Goal: Task Accomplishment & Management: Manage account settings

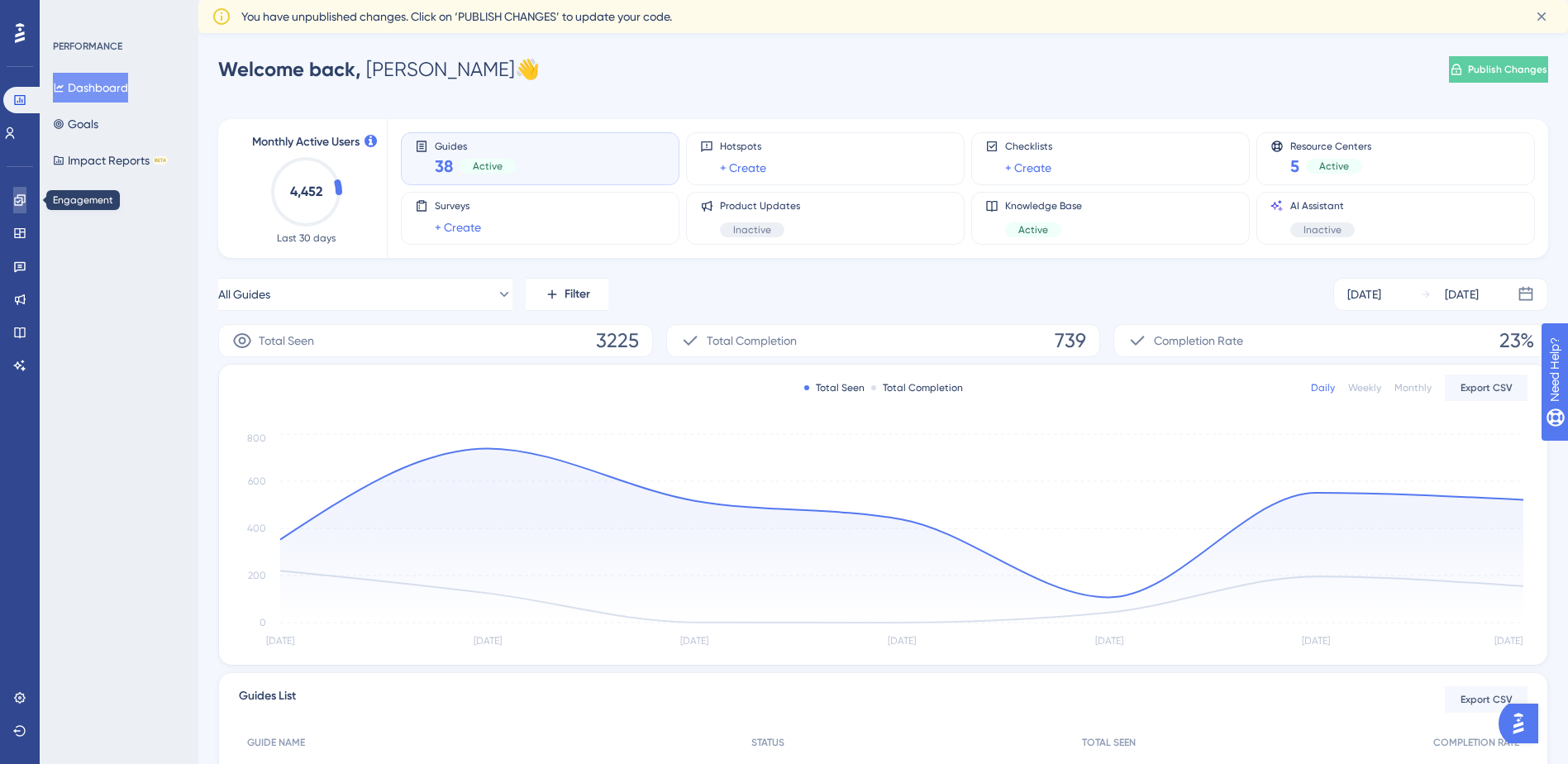
click at [15, 201] on icon at bounding box center [20, 200] width 14 height 14
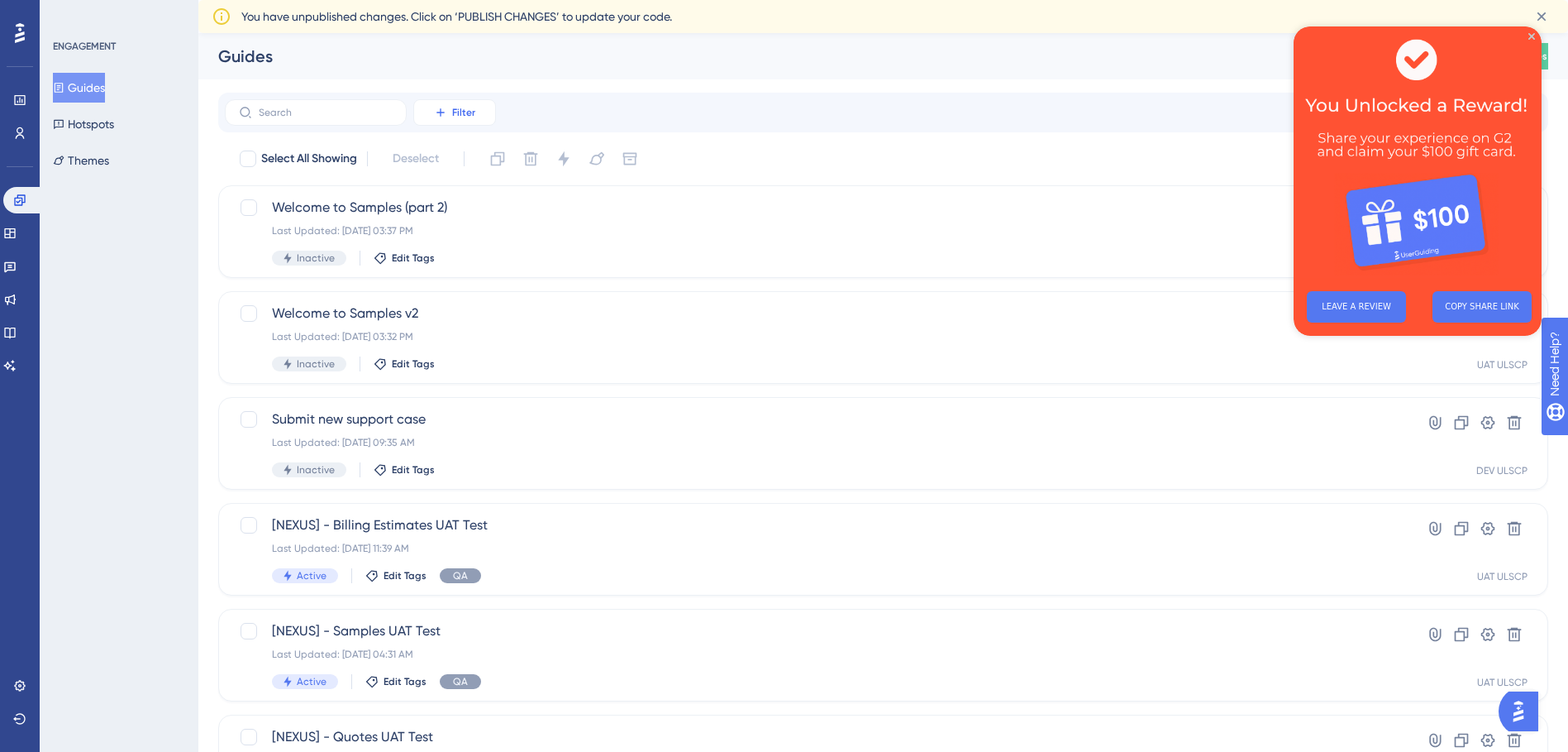
click at [444, 114] on icon at bounding box center [440, 112] width 14 height 14
click at [464, 235] on span "Containers" at bounding box center [466, 226] width 58 height 20
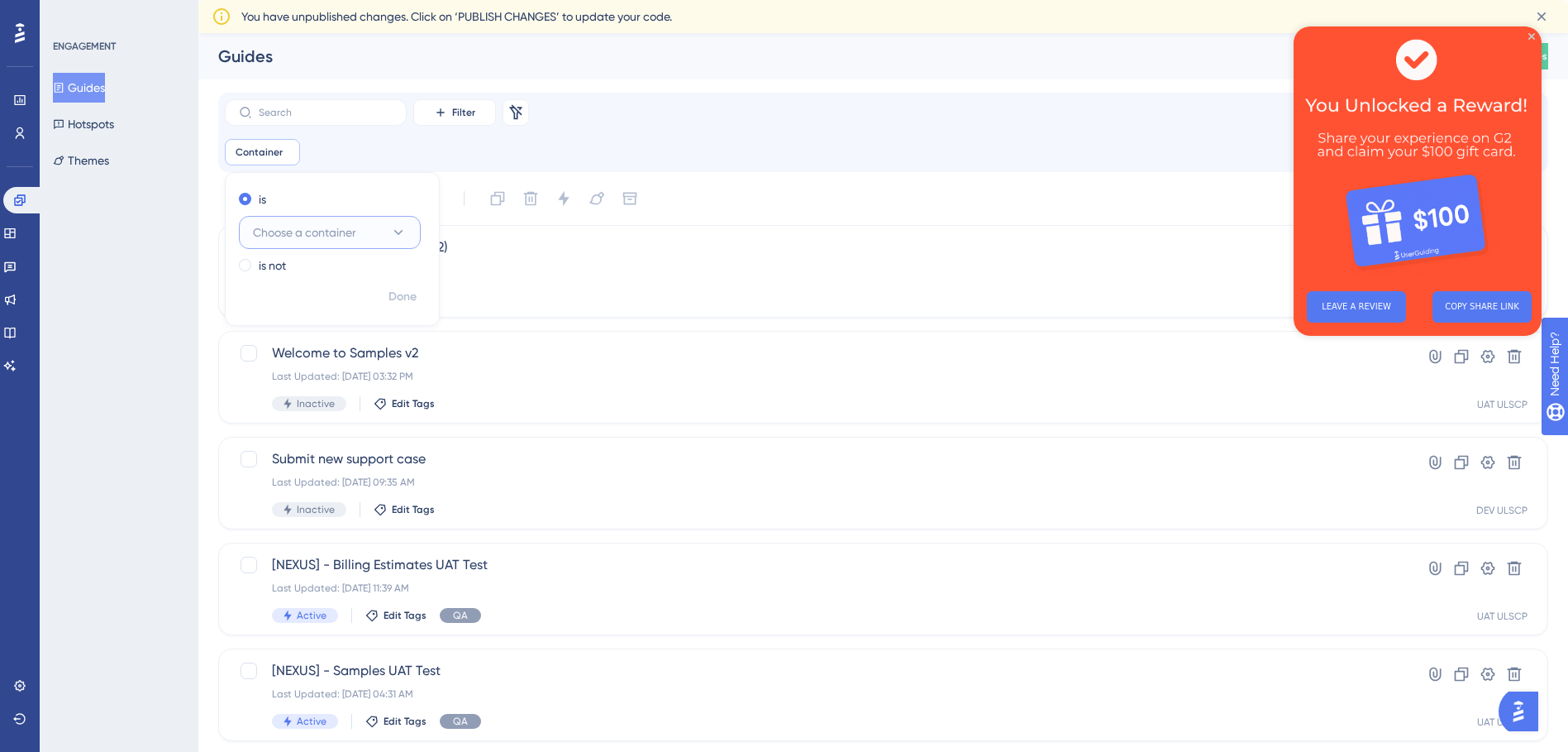
click at [378, 230] on button "Choose a container" at bounding box center [330, 232] width 182 height 33
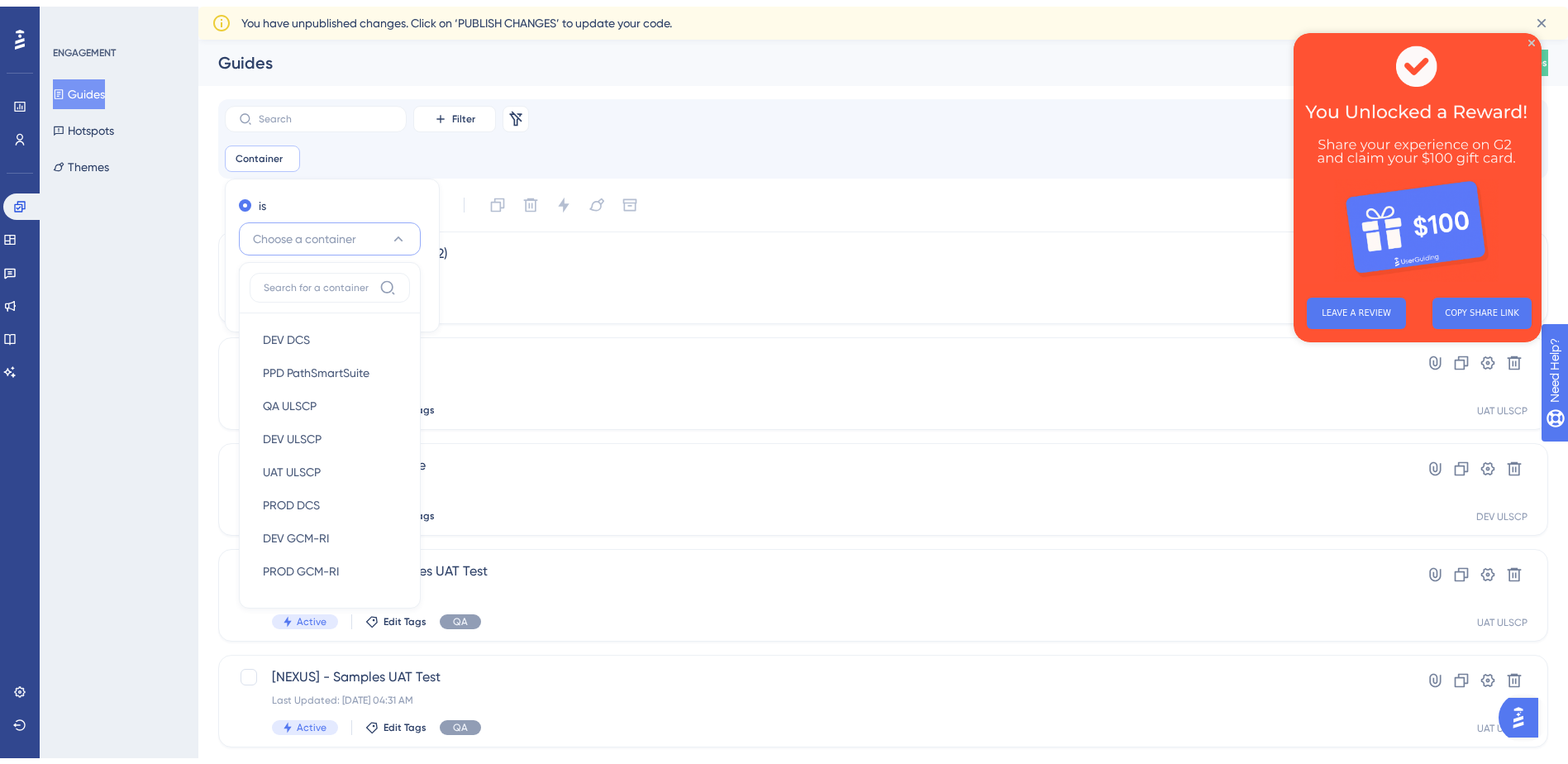
scroll to position [50, 0]
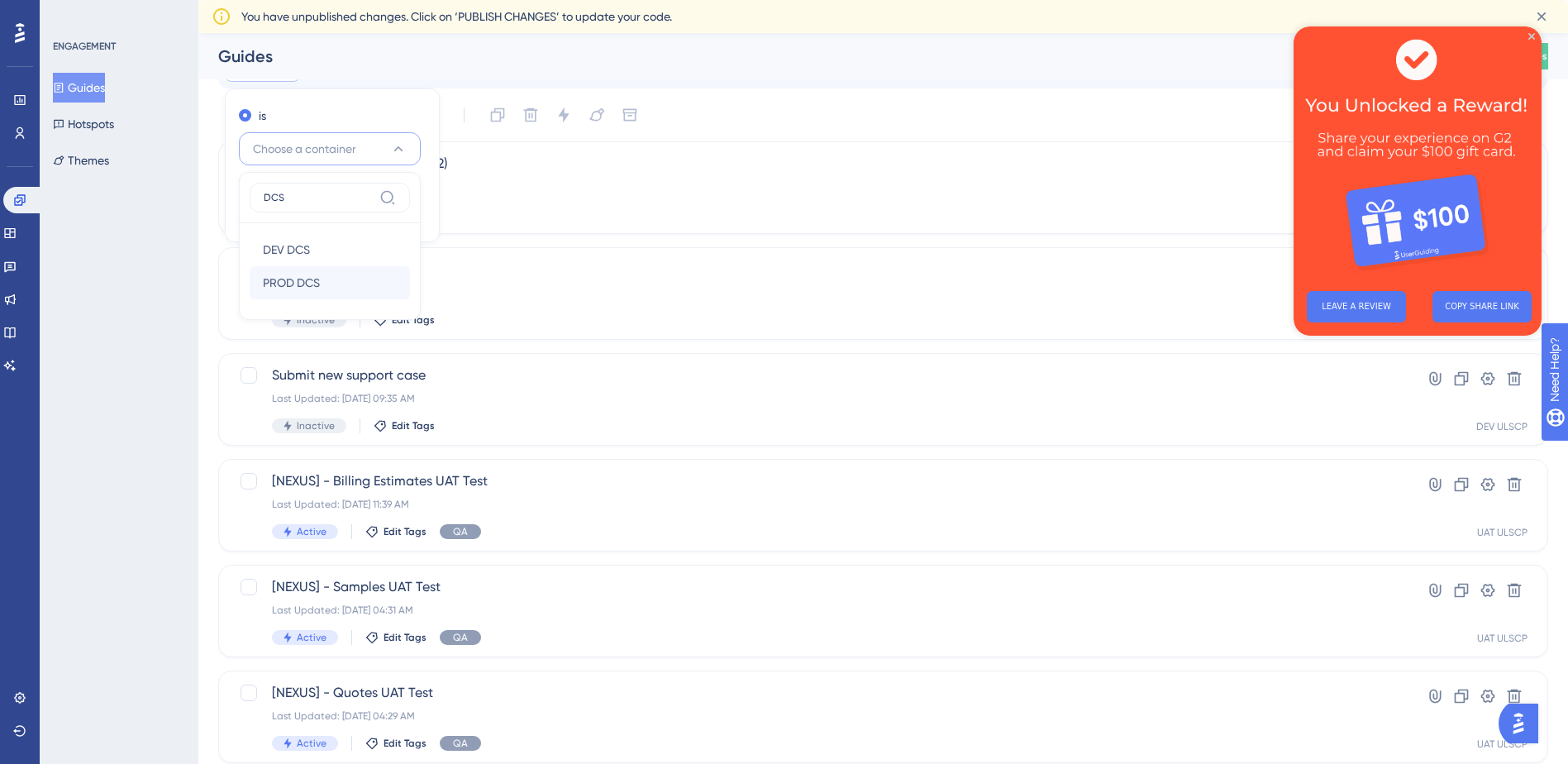
type input "DCS"
click at [297, 286] on span "PROD DCS" at bounding box center [291, 283] width 57 height 20
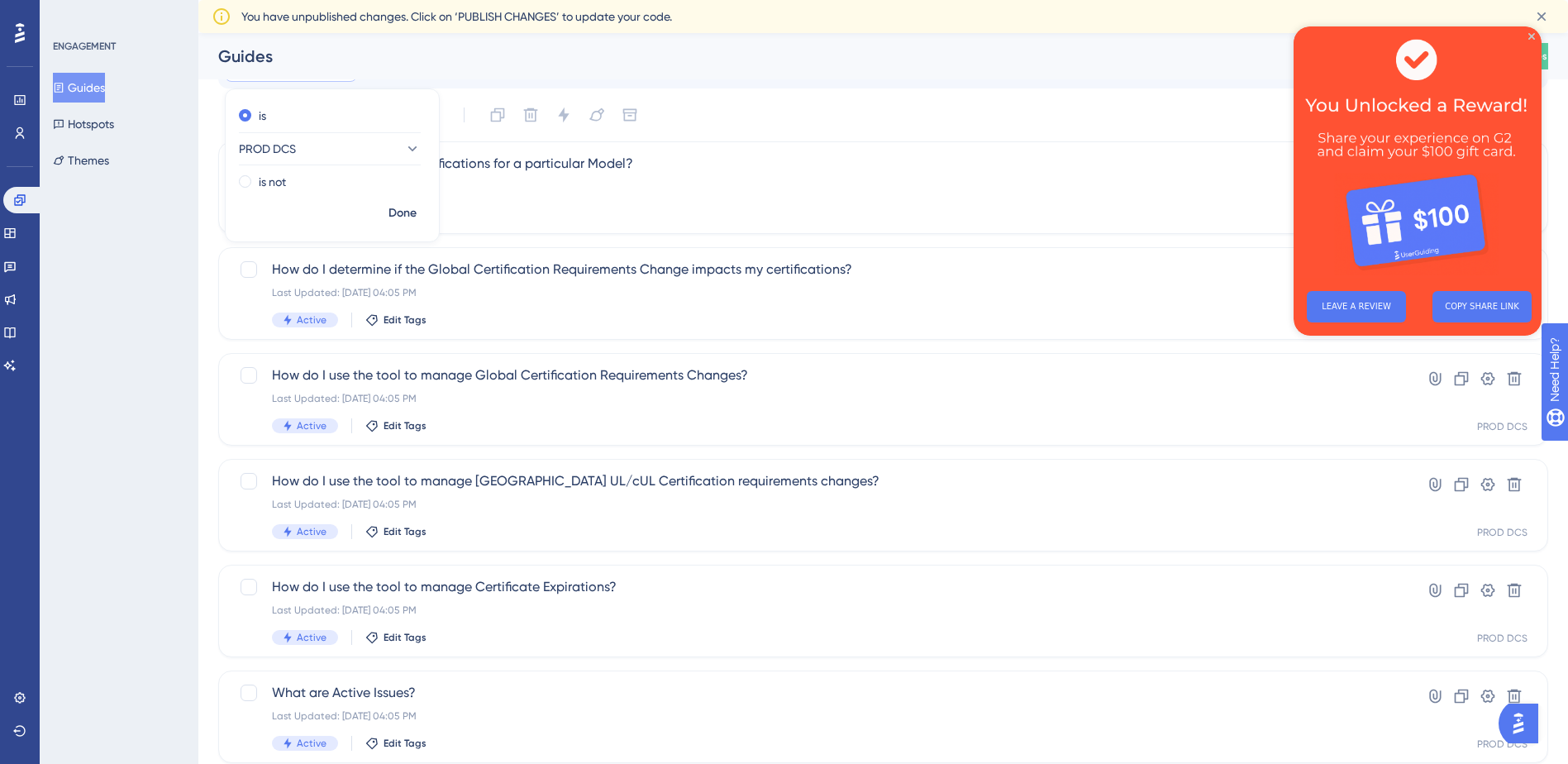
click at [190, 317] on div "ENGAGEMENT Guides Hotspots Themes" at bounding box center [119, 382] width 159 height 764
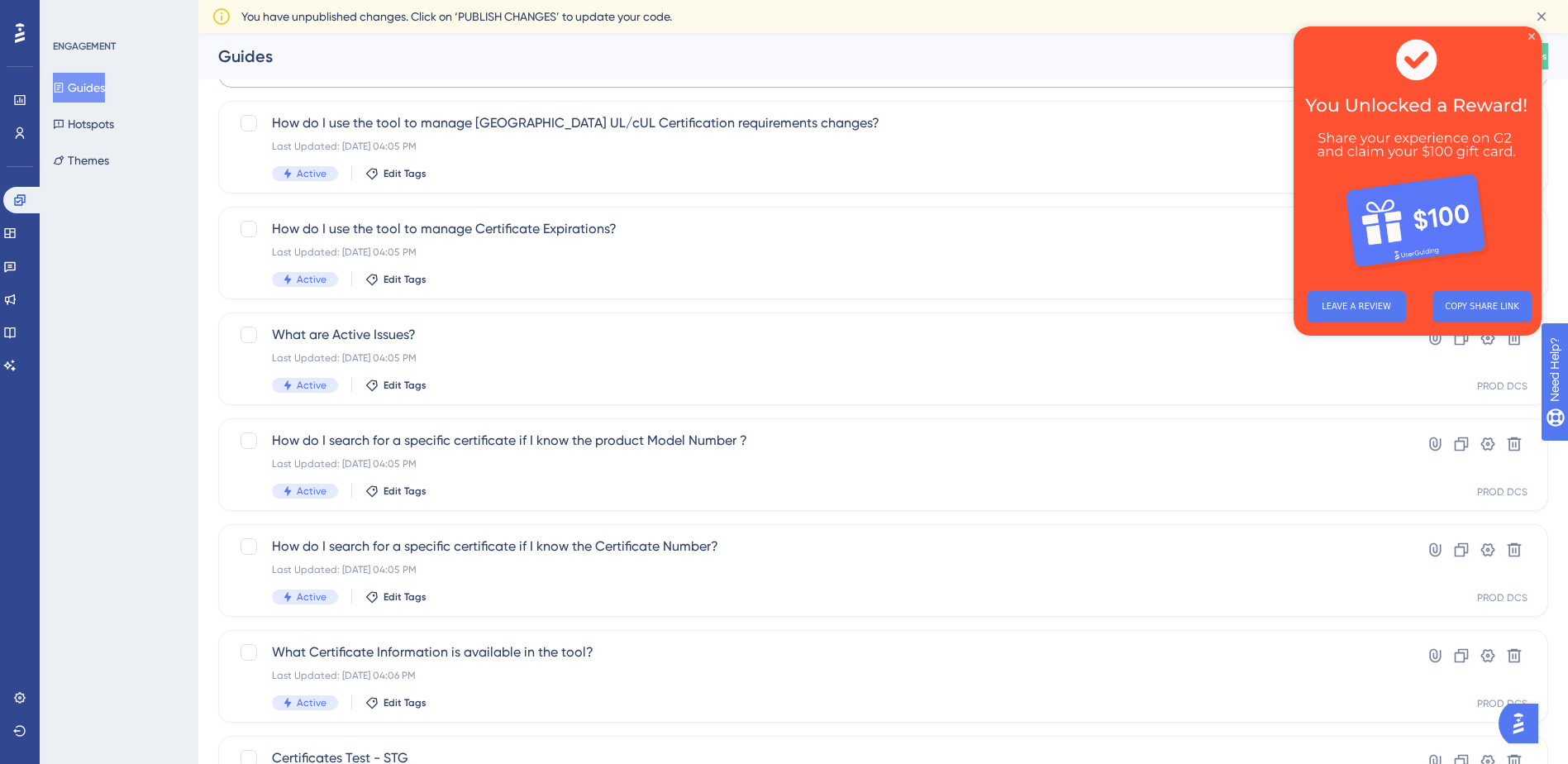
scroll to position [414, 0]
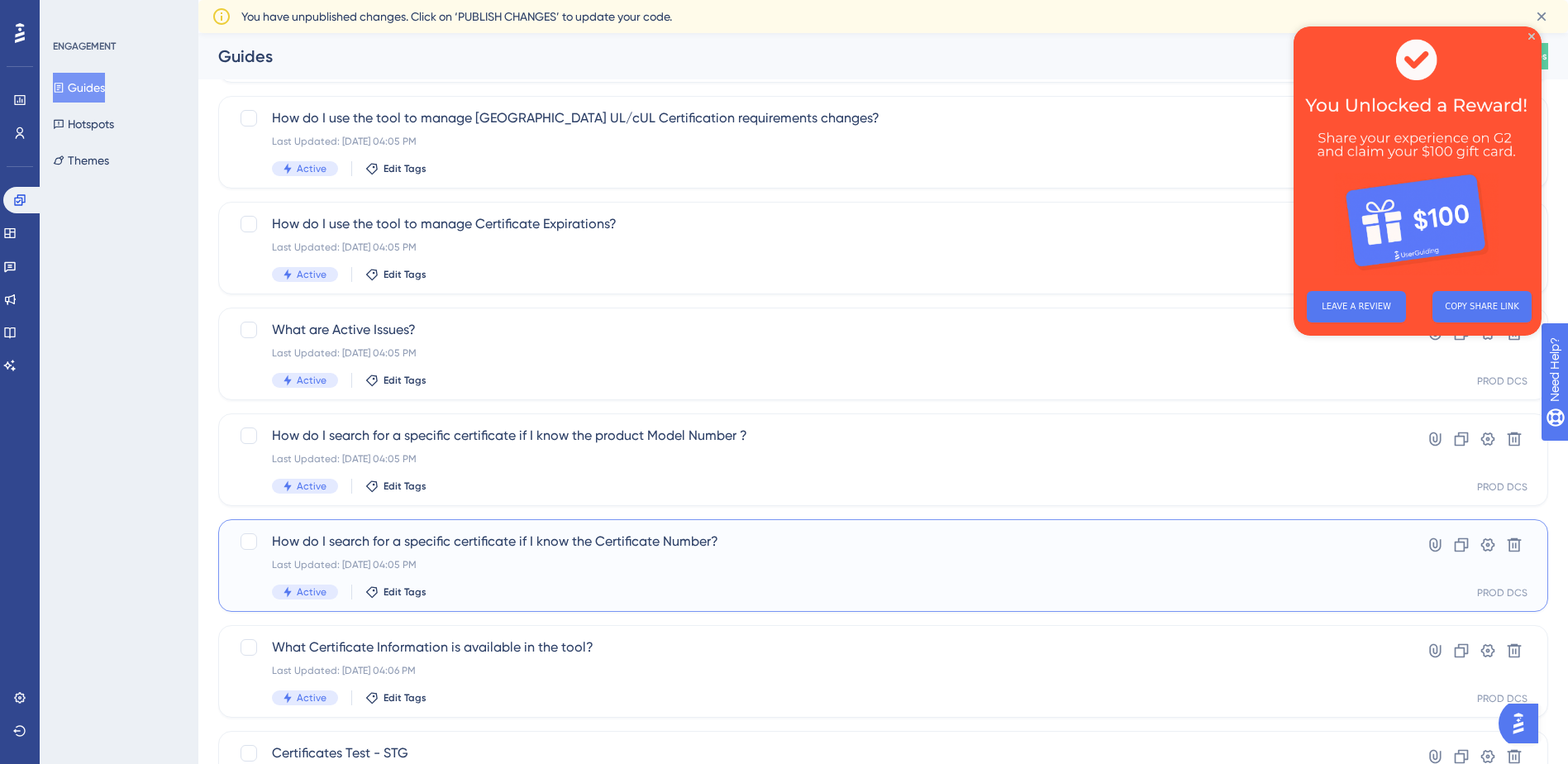
click at [595, 568] on div "Last Updated: [DATE] 04:05 PM" at bounding box center [816, 565] width 1090 height 14
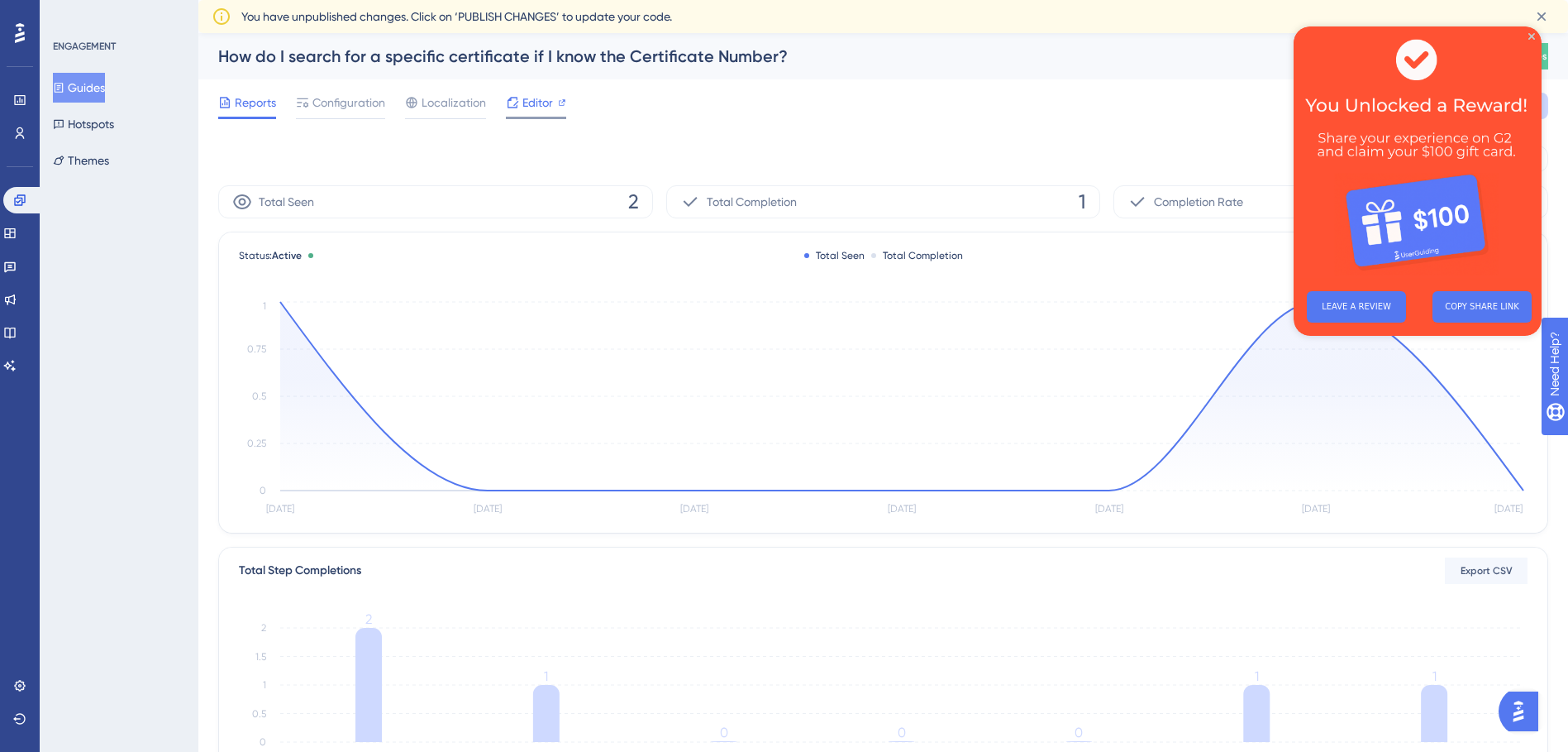
click at [518, 97] on icon at bounding box center [513, 102] width 14 height 14
click at [532, 102] on span "Editor" at bounding box center [538, 103] width 31 height 20
click at [354, 95] on span "Configuration" at bounding box center [349, 103] width 73 height 20
